Goal: Task Accomplishment & Management: Complete application form

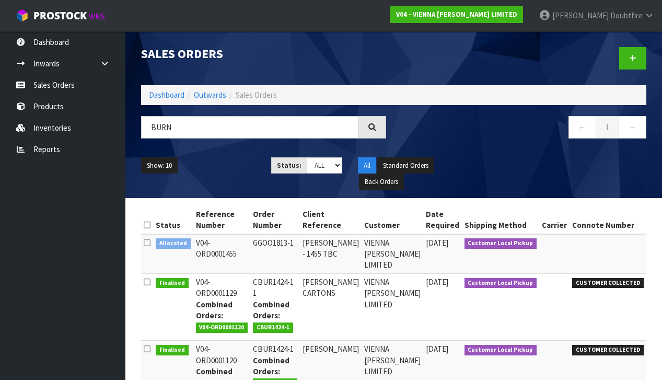
click at [152, 129] on input "BURN" at bounding box center [250, 127] width 218 height 22
type input "[PERSON_NAME]"
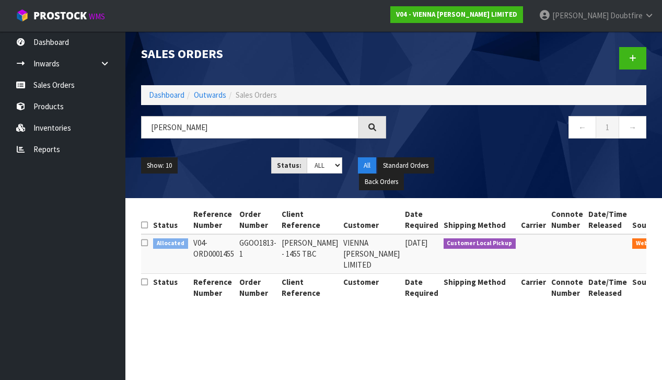
scroll to position [0, 2]
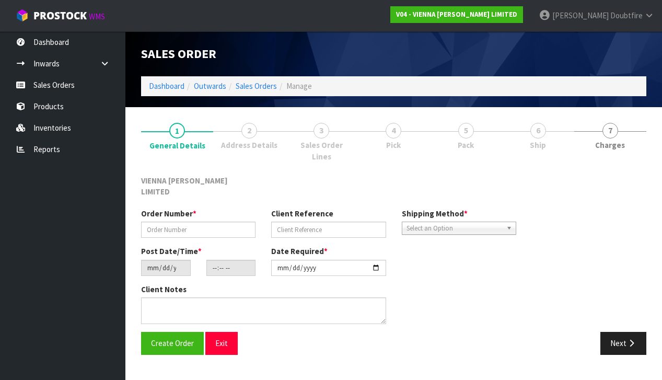
type input "GGOO1813-1"
type input "[PERSON_NAME] - 1455 TBC"
type input "[DATE]"
type input "11:14:00.000"
type input "[DATE]"
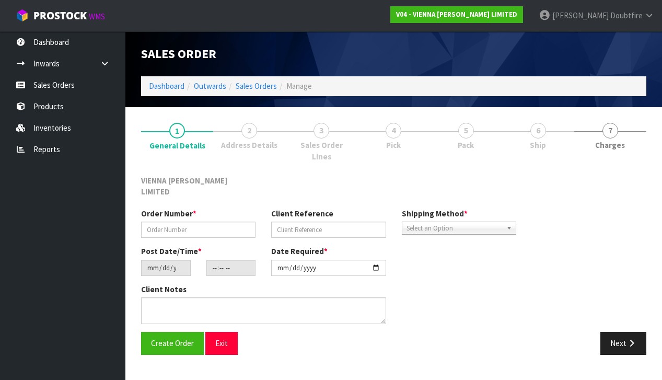
type textarea "[PERSON_NAME]"
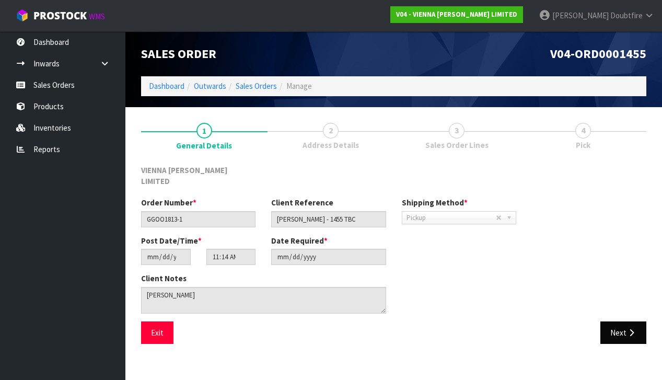
click at [618, 321] on button "Next" at bounding box center [624, 332] width 46 height 22
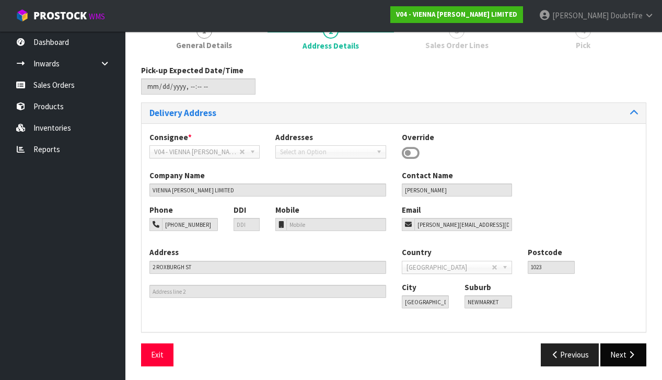
scroll to position [99, 0]
click at [623, 344] on button "Next" at bounding box center [624, 355] width 46 height 22
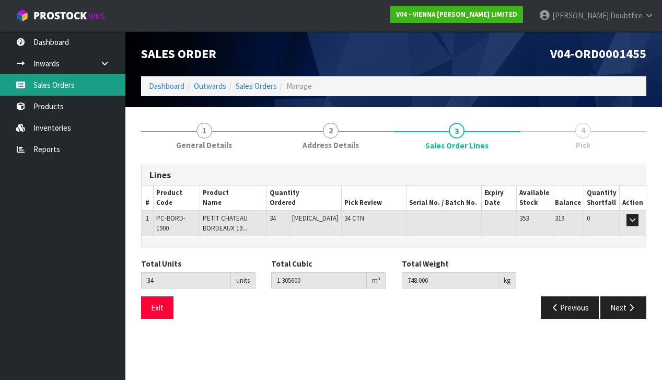
click at [63, 88] on link "Sales Orders" at bounding box center [62, 84] width 125 height 21
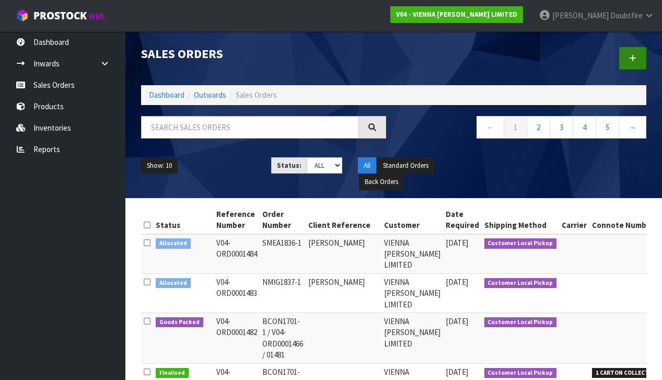
click at [631, 58] on icon at bounding box center [632, 58] width 7 height 8
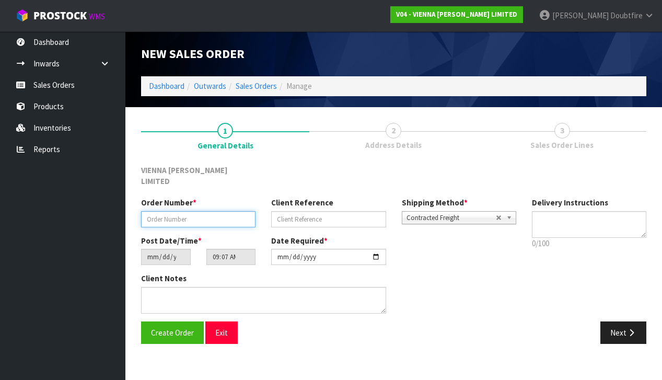
paste input "E1842-1"
type input "E1842-1"
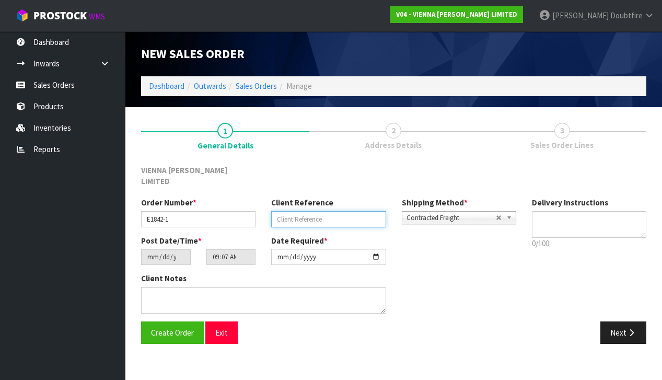
click at [285, 211] on input "text" at bounding box center [328, 219] width 114 height 16
type input "[PERSON_NAME] AND [PERSON_NAME]"
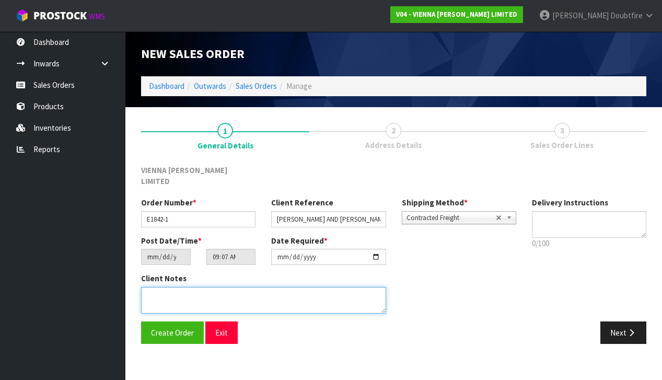
click at [151, 287] on textarea at bounding box center [263, 300] width 245 height 27
type textarea "[PERSON_NAME] AND [PERSON_NAME]"
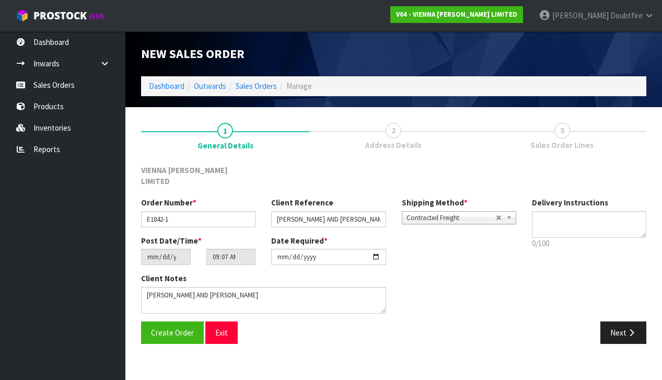
click at [413, 212] on span "Contracted Freight" at bounding box center [451, 218] width 89 height 13
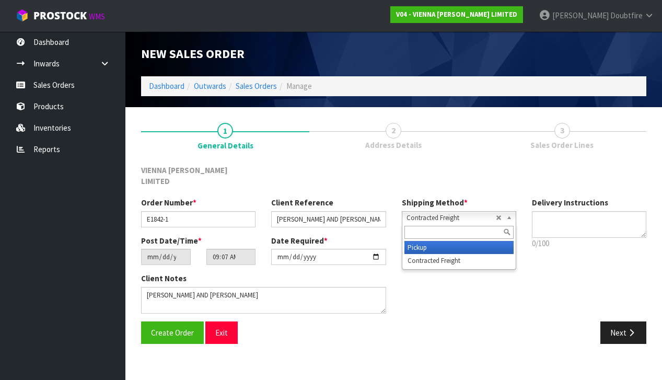
click at [418, 241] on li "Pickup" at bounding box center [459, 247] width 109 height 13
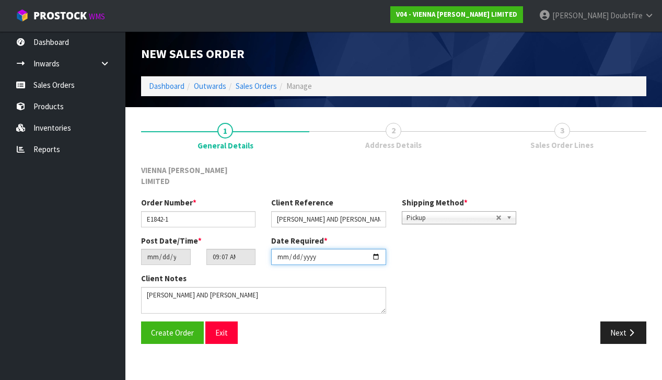
click at [283, 253] on input "[DATE]" at bounding box center [328, 257] width 114 height 16
type input "[DATE]"
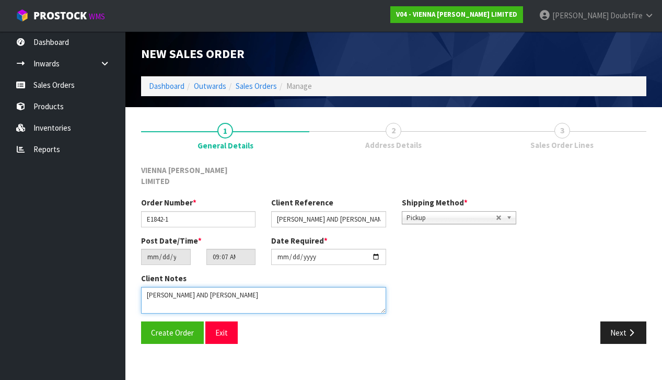
click at [236, 287] on textarea at bounding box center [263, 300] width 245 height 27
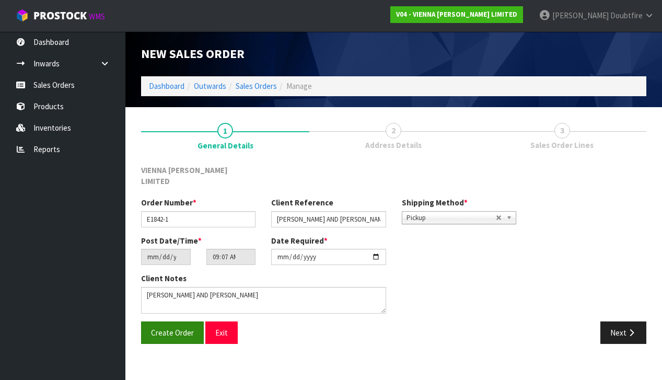
click at [164, 328] on span "Create Order" at bounding box center [172, 333] width 43 height 10
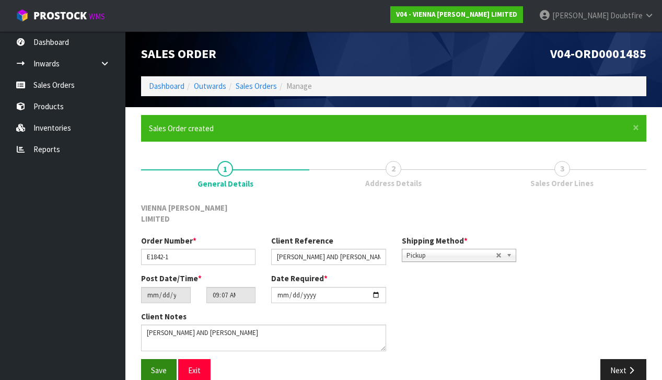
click at [168, 359] on button "Save" at bounding box center [159, 370] width 36 height 22
click at [615, 359] on button "Next" at bounding box center [624, 370] width 46 height 22
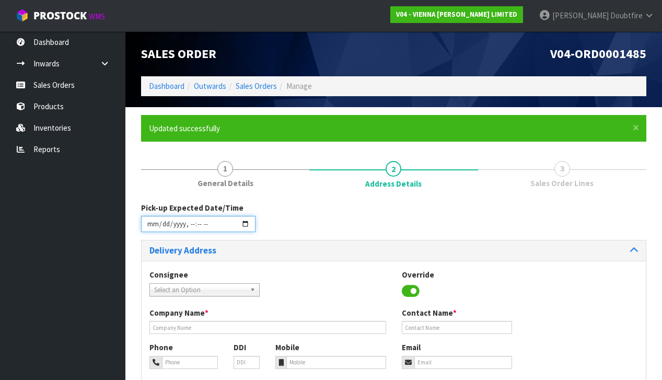
click at [152, 228] on input "datetime-local" at bounding box center [198, 224] width 114 height 16
type input "[DATE]T09:08"
click at [286, 231] on div "Pick-up Expected Date/Time" at bounding box center [393, 221] width 521 height 38
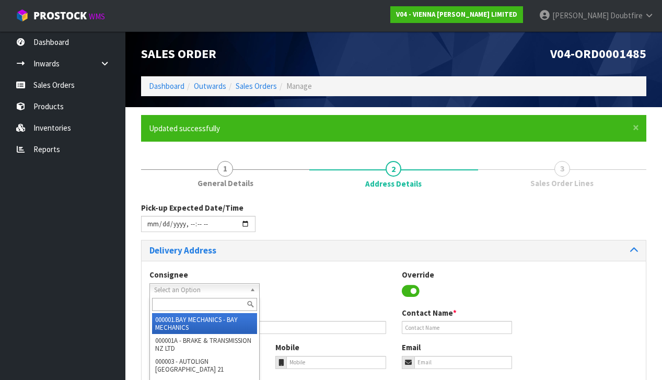
click at [175, 288] on span "Select an Option" at bounding box center [199, 290] width 91 height 13
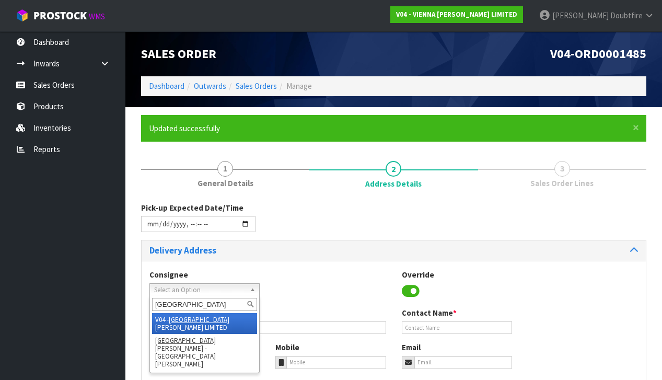
type input "[GEOGRAPHIC_DATA]"
click at [190, 315] on em "[GEOGRAPHIC_DATA]" at bounding box center [199, 319] width 61 height 9
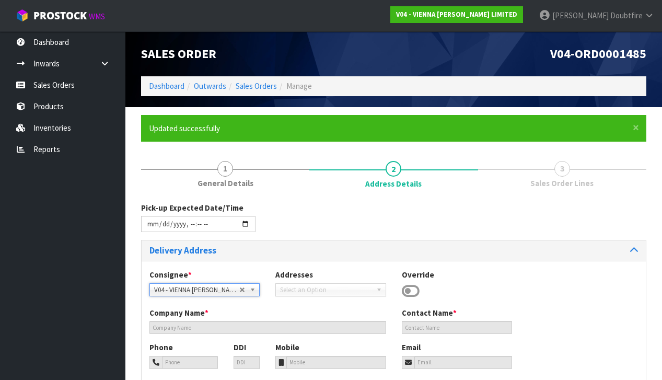
type input "VIENNA [PERSON_NAME] LIMITED"
type input "[PERSON_NAME]"
type input "[PHONE_NUMBER]"
type input "[PERSON_NAME][EMAIL_ADDRESS][DOMAIN_NAME]"
type input "2 ROXBURGH ST"
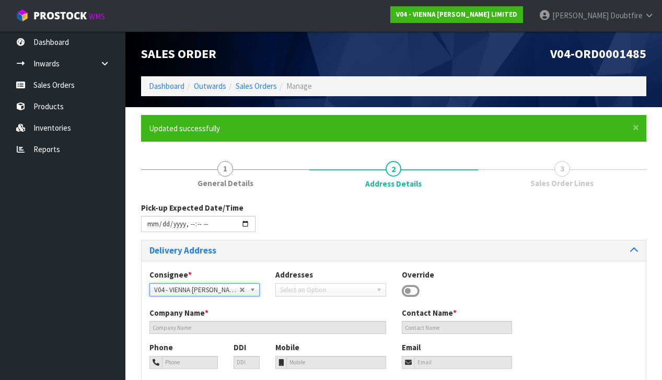
type input "1023"
type input "[GEOGRAPHIC_DATA]"
type input "NEWMARKET"
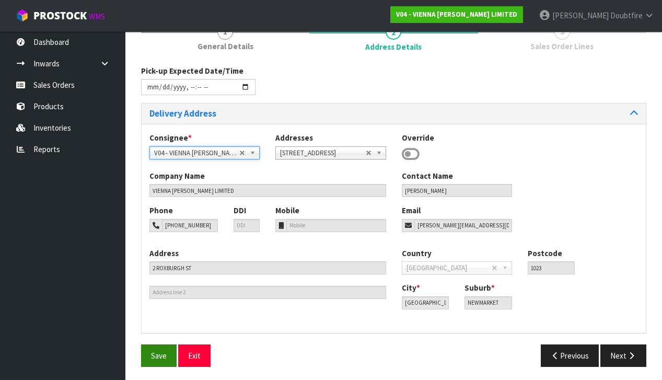
scroll to position [136, 0]
click at [164, 356] on span "Save" at bounding box center [159, 356] width 16 height 10
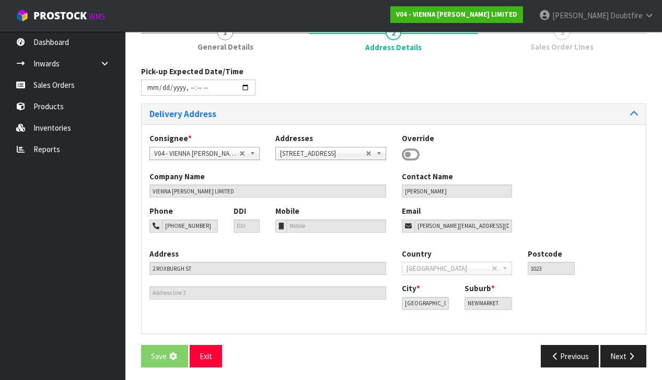
scroll to position [0, 0]
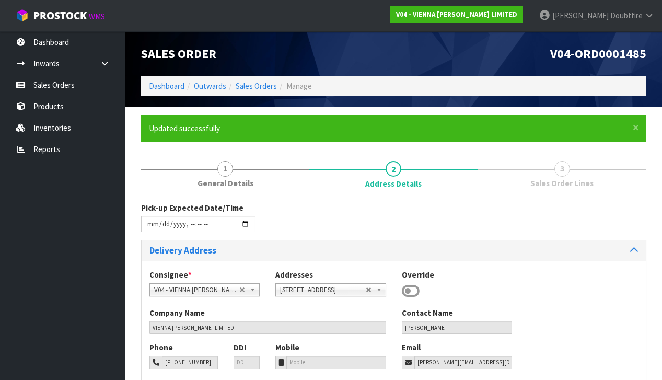
type input "[DATE]T09:08"
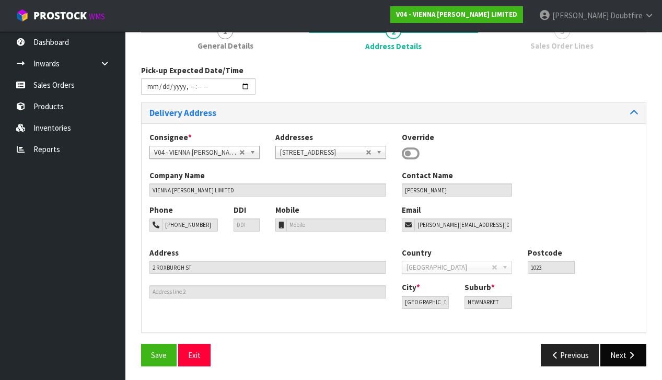
scroll to position [136, 0]
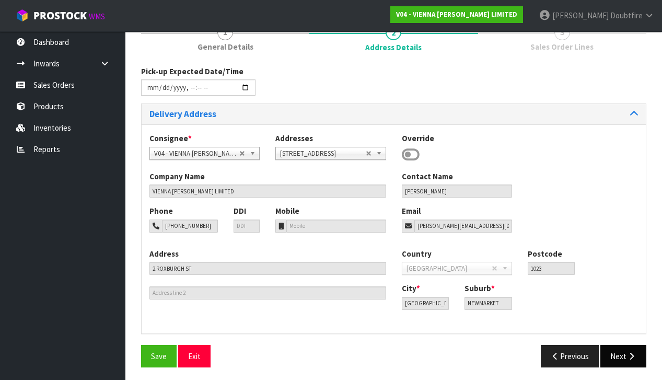
click at [627, 353] on icon "button" at bounding box center [632, 356] width 10 height 8
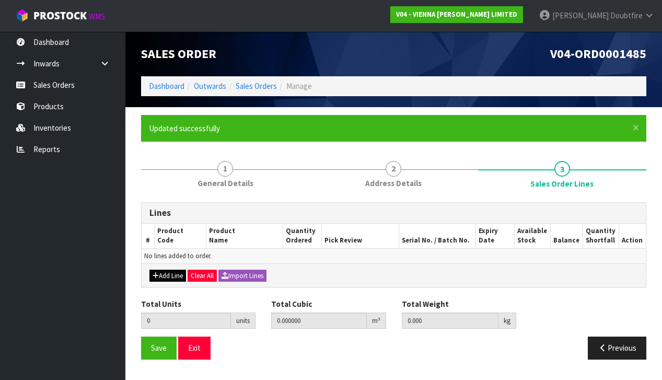
click at [164, 273] on button "Add Line" at bounding box center [167, 276] width 37 height 13
type input "0"
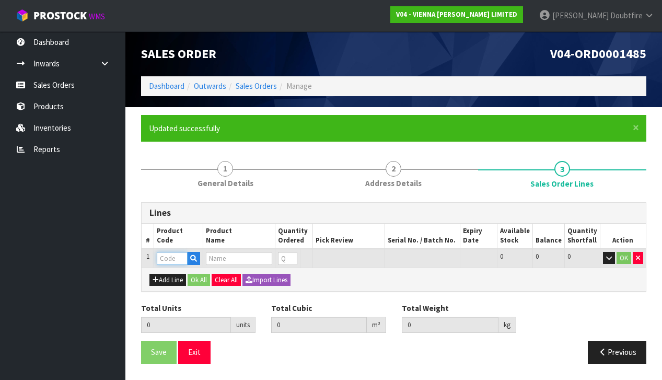
click at [166, 257] on input "text" at bounding box center [172, 258] width 31 height 13
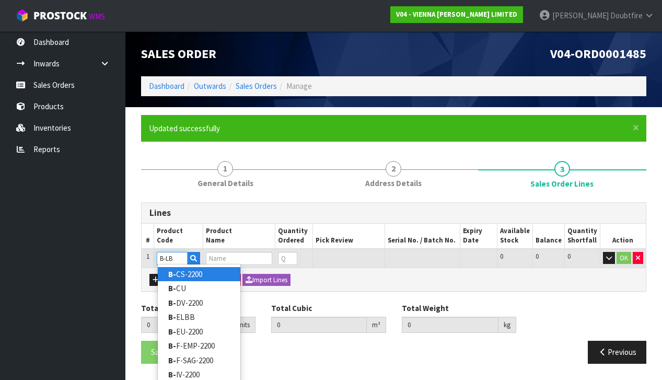
type input "B-LBO"
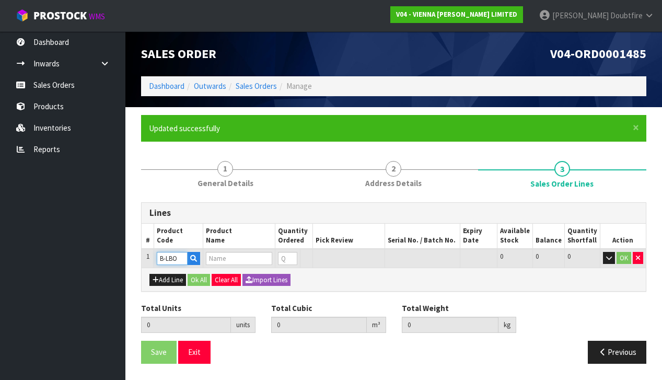
type input "0.000000"
type input "0.000"
type input "BALTIC OAK LIGHT BROWN ECO RUSTIC 14X182X2200MM 3.203M2 24.00KG"
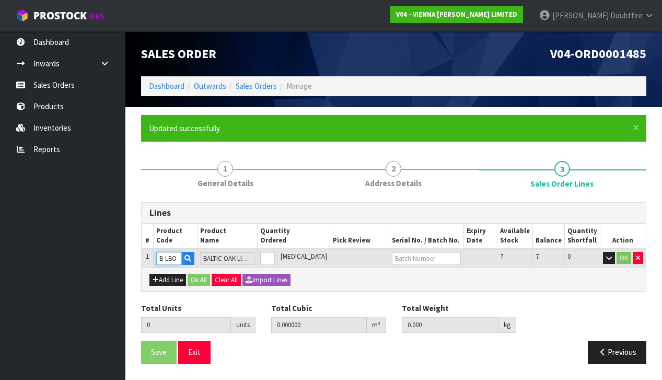
scroll to position [2, 0]
type input "1"
type input "0.05304"
type input "26"
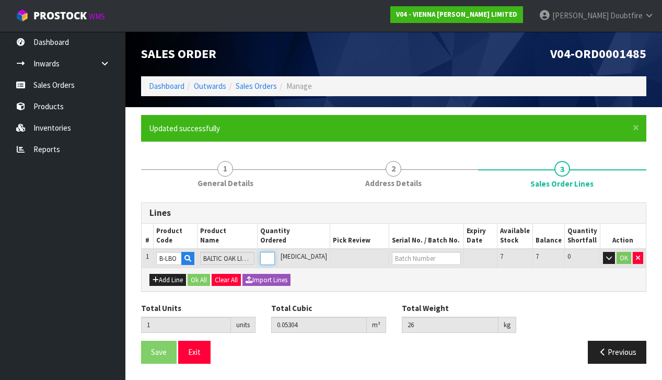
click at [275, 252] on input "1" at bounding box center [267, 258] width 15 height 13
type input "2"
type input "0.10608"
type input "52"
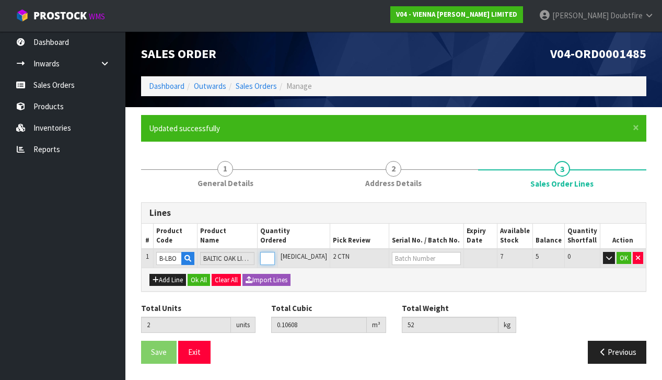
click at [275, 252] on input "2" at bounding box center [267, 258] width 15 height 13
type input "3"
type input "0.15912"
type input "78"
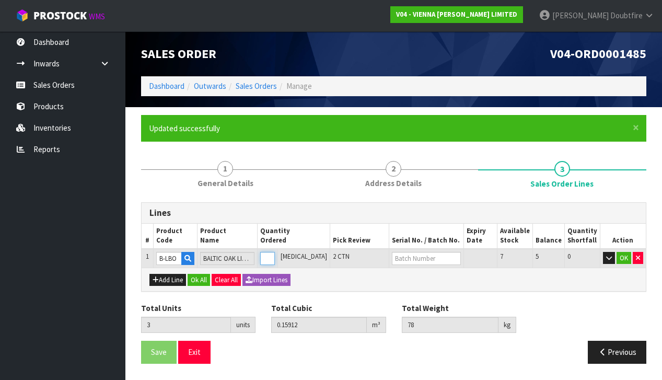
click at [275, 252] on input "3" at bounding box center [267, 258] width 15 height 13
type input "4"
type input "0.21216"
type input "104"
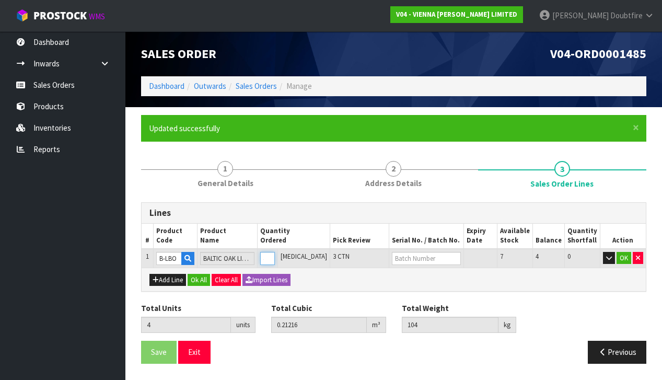
click at [275, 252] on input "4" at bounding box center [267, 258] width 15 height 13
type input "5"
type input "0.2652"
type input "130"
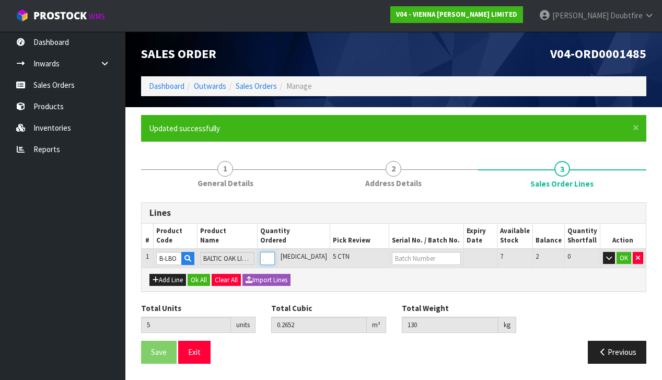
click at [275, 252] on input "5" at bounding box center [267, 258] width 15 height 13
type input "6"
type input "0.31824"
type input "156"
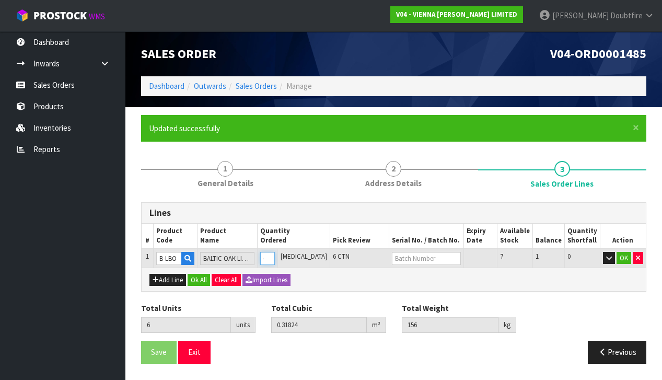
click at [275, 252] on input "6" at bounding box center [267, 258] width 15 height 13
type input "7"
type input "0.37128"
type input "182"
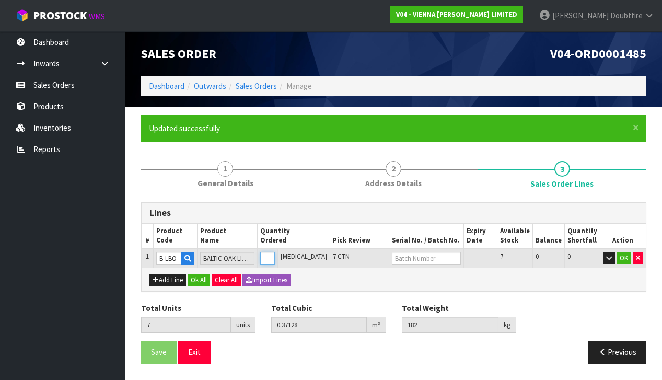
click at [275, 252] on input "7" at bounding box center [267, 258] width 15 height 13
click at [624, 257] on button "OK" at bounding box center [624, 258] width 15 height 13
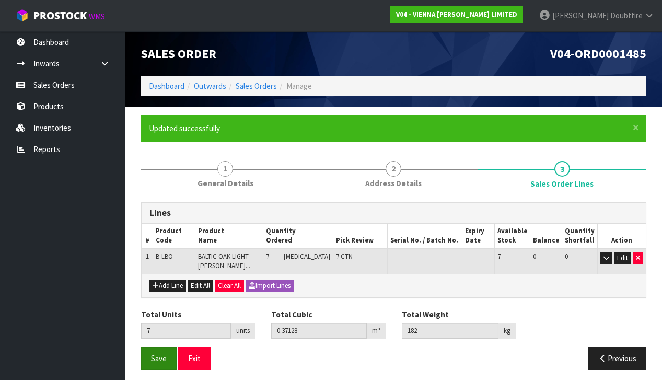
click at [165, 357] on span "Save" at bounding box center [159, 358] width 16 height 10
click at [161, 364] on button "Save" at bounding box center [159, 358] width 36 height 22
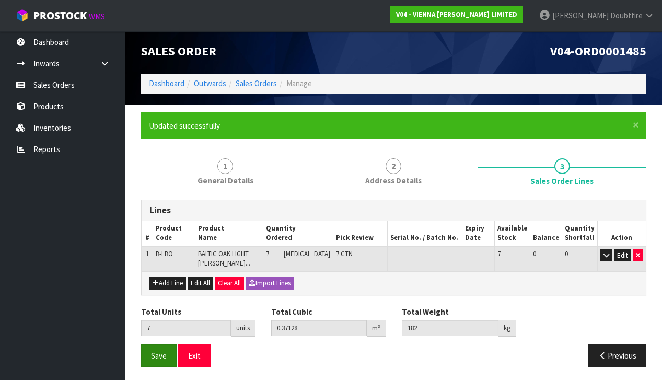
scroll to position [2, 0]
